Goal: Navigation & Orientation: Find specific page/section

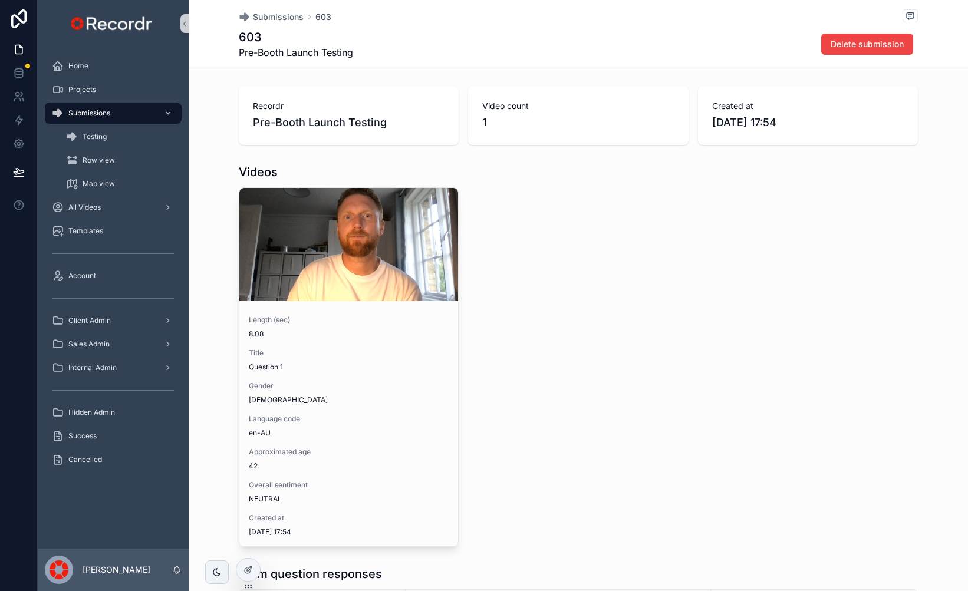
click at [99, 114] on span "Submissions" at bounding box center [89, 113] width 42 height 9
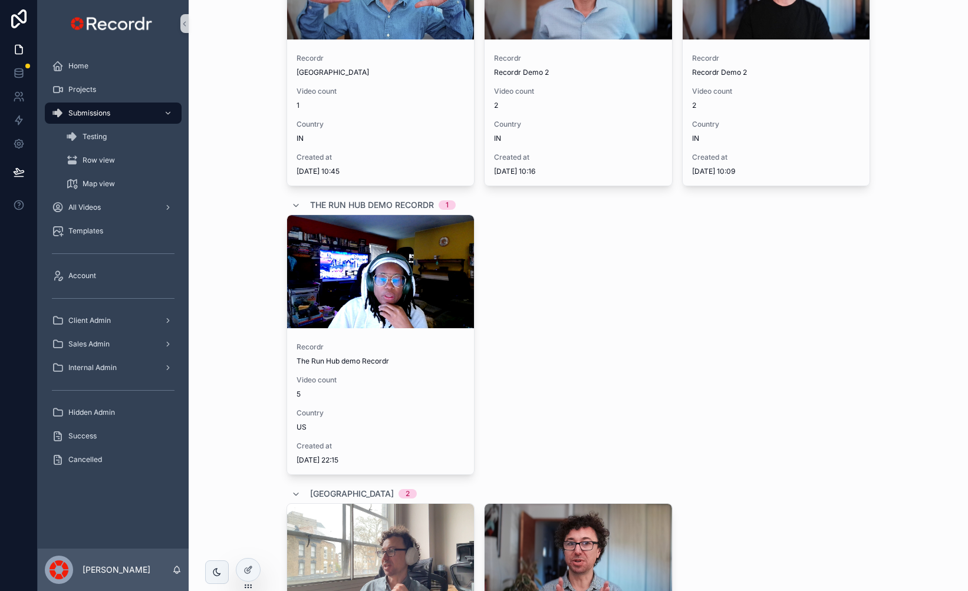
scroll to position [2760, 0]
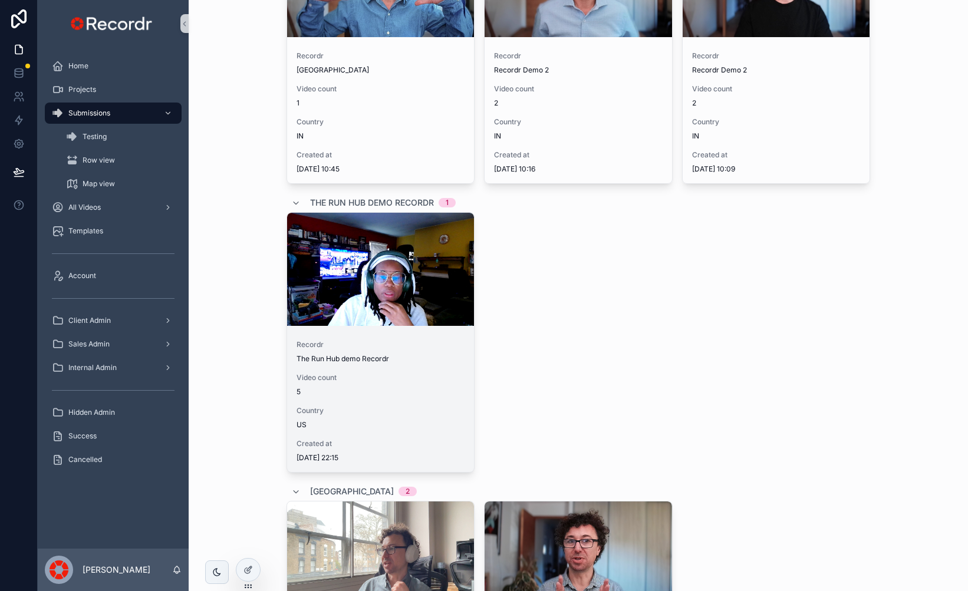
click at [363, 260] on div "scrollable content" at bounding box center [381, 269] width 188 height 113
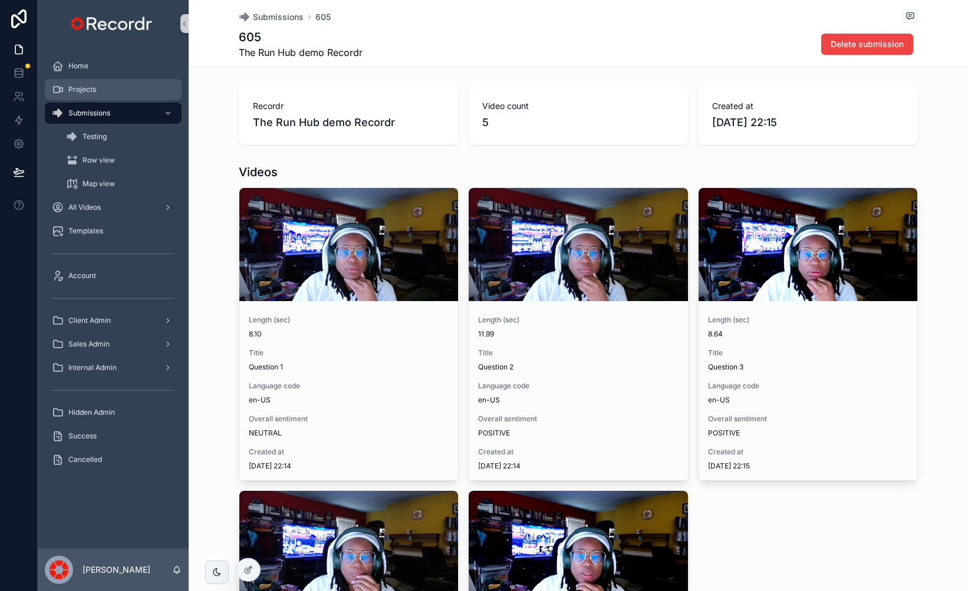
click at [107, 84] on div "Projects" at bounding box center [113, 89] width 123 height 19
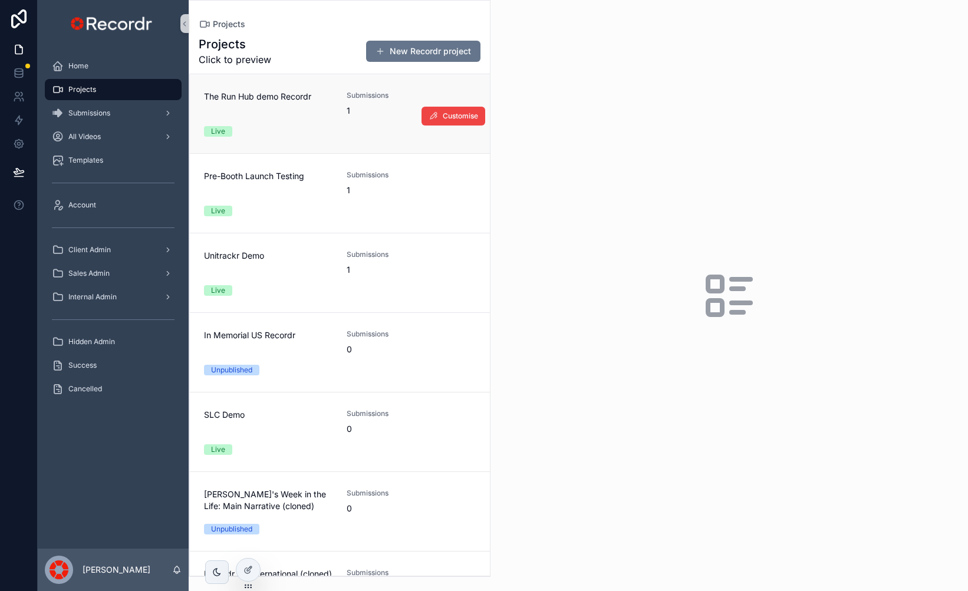
click at [300, 111] on div "The Run Hub demo Recordr" at bounding box center [268, 104] width 129 height 26
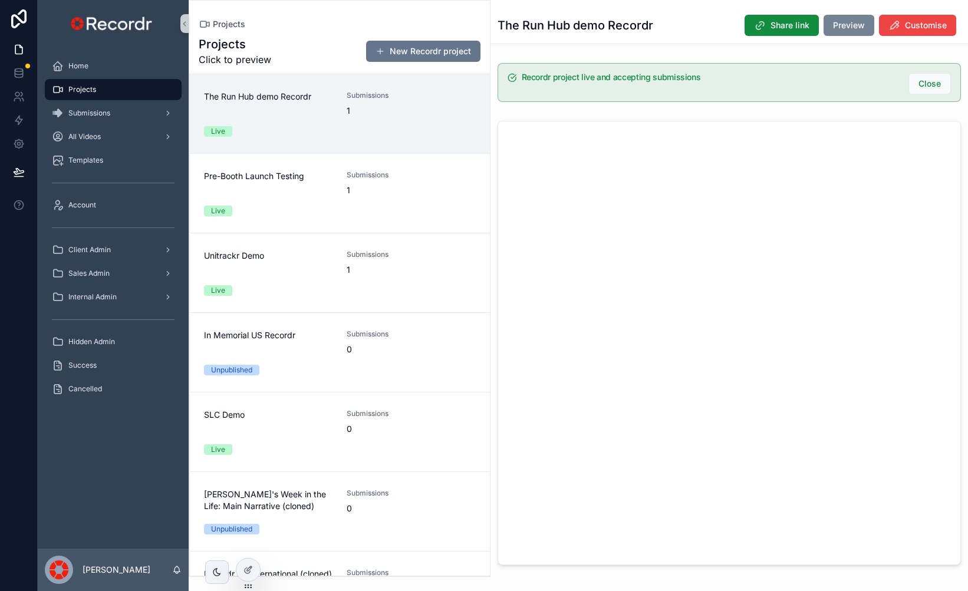
click at [843, 34] on button "Preview" at bounding box center [849, 25] width 51 height 21
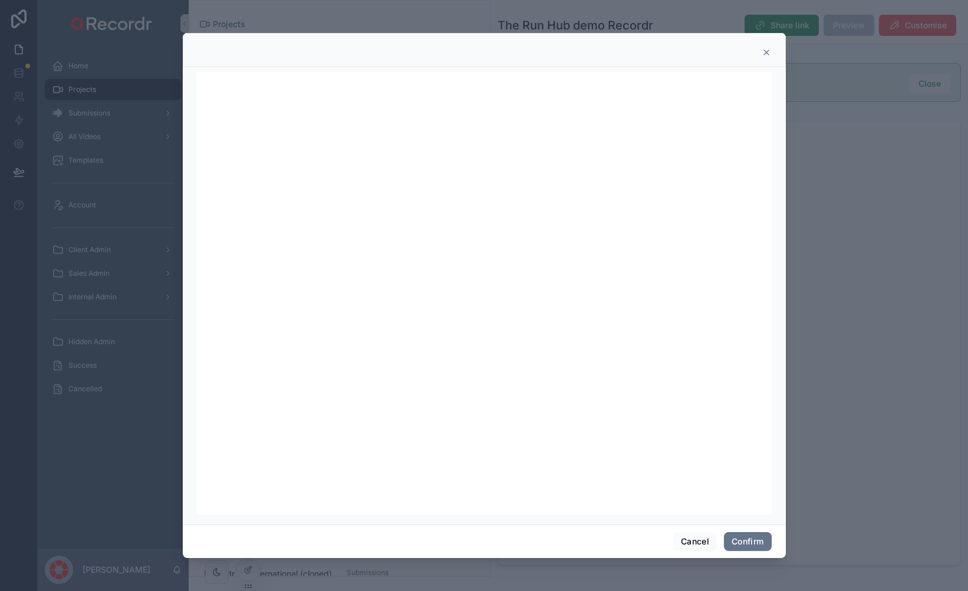
click at [764, 48] on icon at bounding box center [766, 52] width 9 height 9
